Goal: Check status: Check status

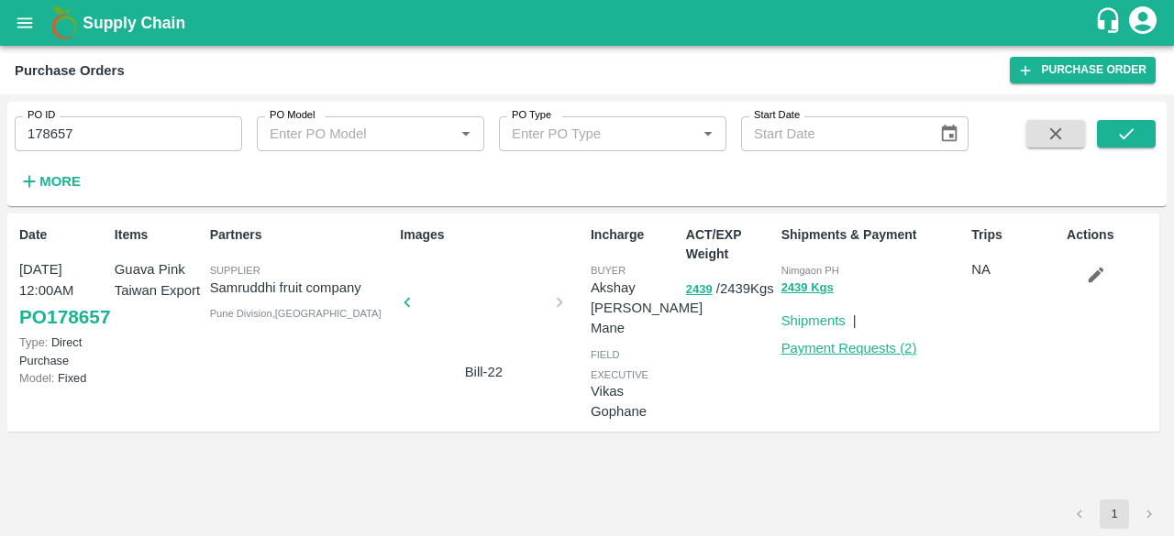
click at [888, 348] on link "Payment Requests ( 2 )" at bounding box center [849, 348] width 136 height 15
click at [37, 334] on link "PO 178657" at bounding box center [64, 317] width 91 height 33
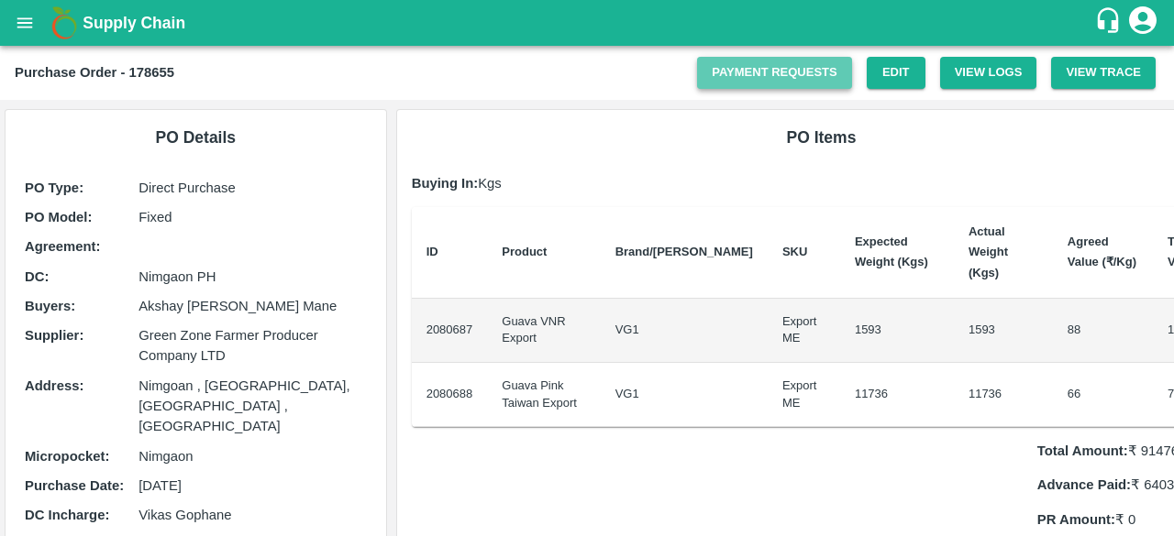
click at [811, 58] on link "Payment Requests" at bounding box center [774, 73] width 155 height 32
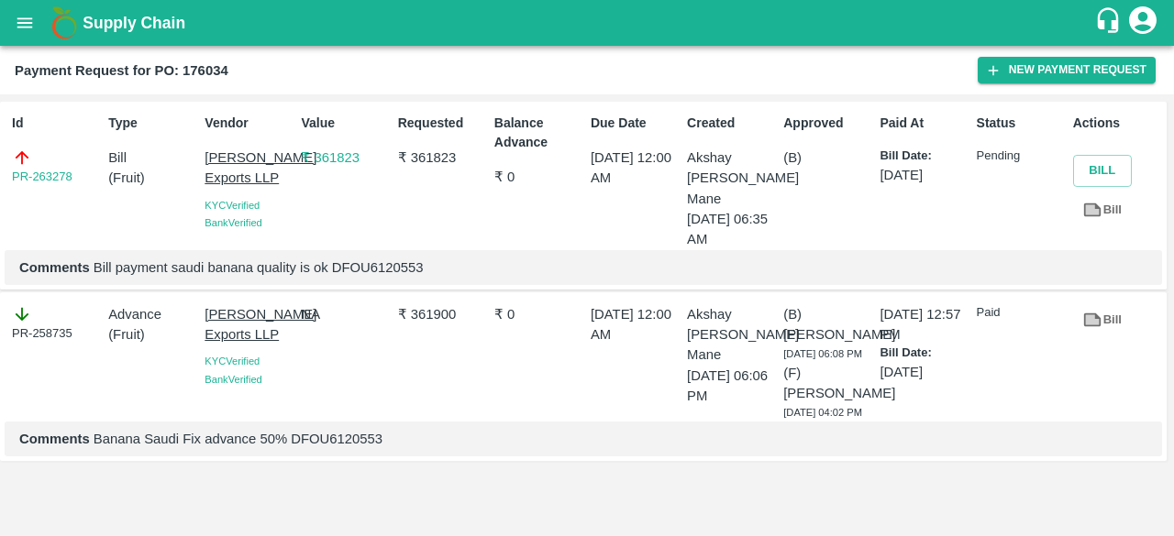
click at [528, 142] on p "Balance Advance" at bounding box center [538, 133] width 89 height 39
click at [363, 210] on div "Value ₹ 361823" at bounding box center [341, 177] width 96 height 143
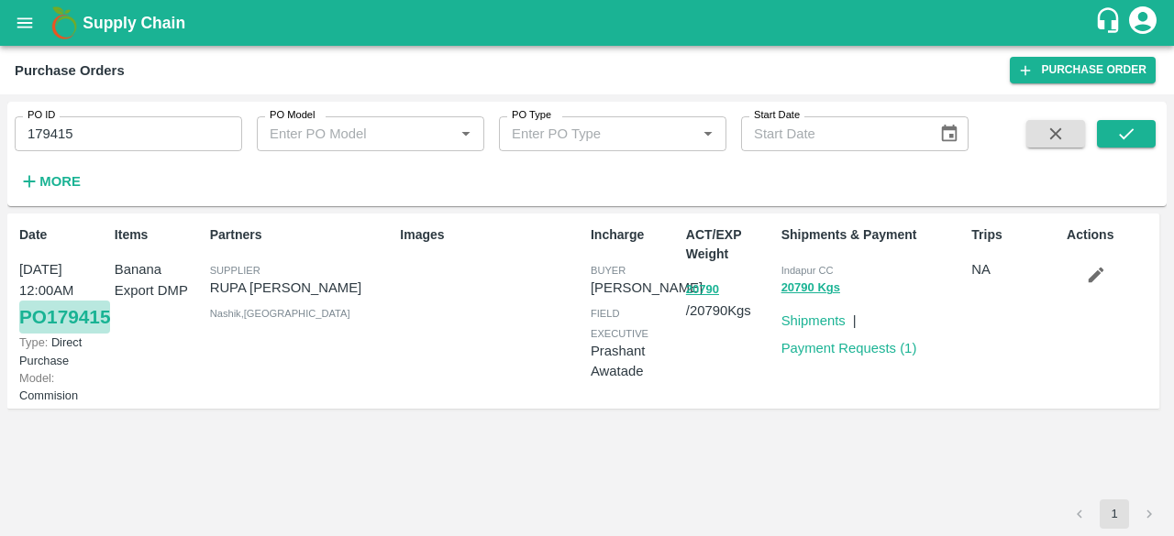
click at [46, 320] on link "PO 179415" at bounding box center [64, 317] width 91 height 33
click at [68, 334] on link "PO 179415" at bounding box center [64, 317] width 91 height 33
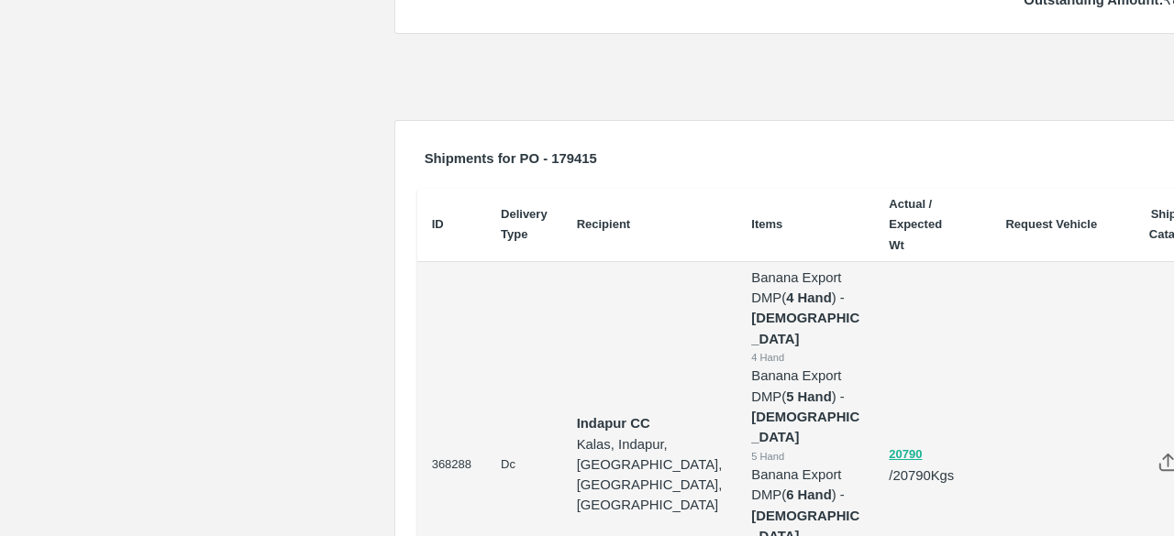
scroll to position [681, 2]
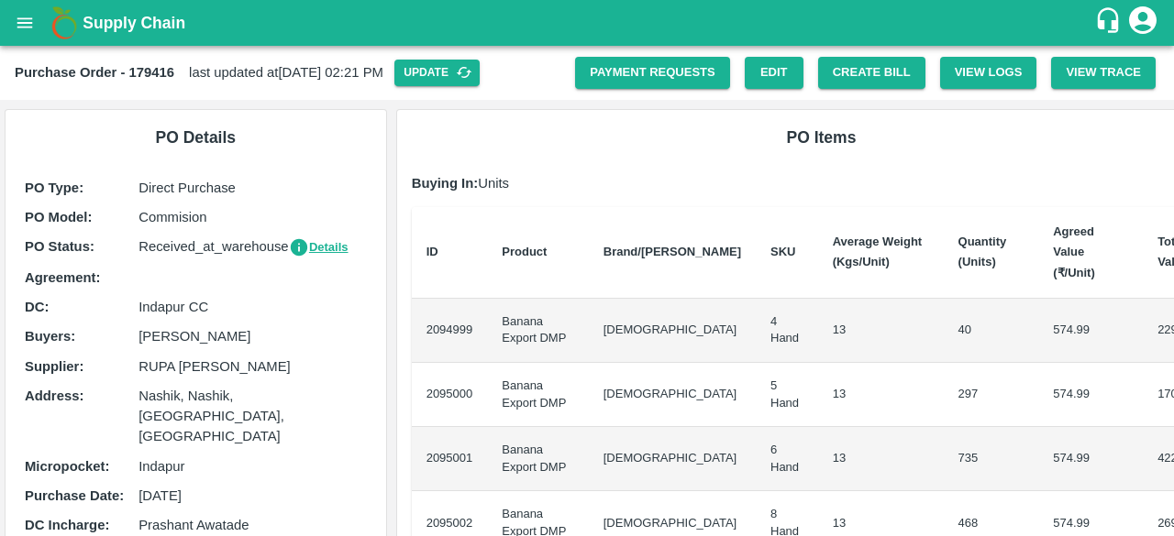
click at [1067, 113] on div "PO Items Buying In: Units ID Product Brand/Marka SKU Average Weight (Kgs/Unit) …" at bounding box center [821, 412] width 849 height 605
